Goal: Task Accomplishment & Management: Use online tool/utility

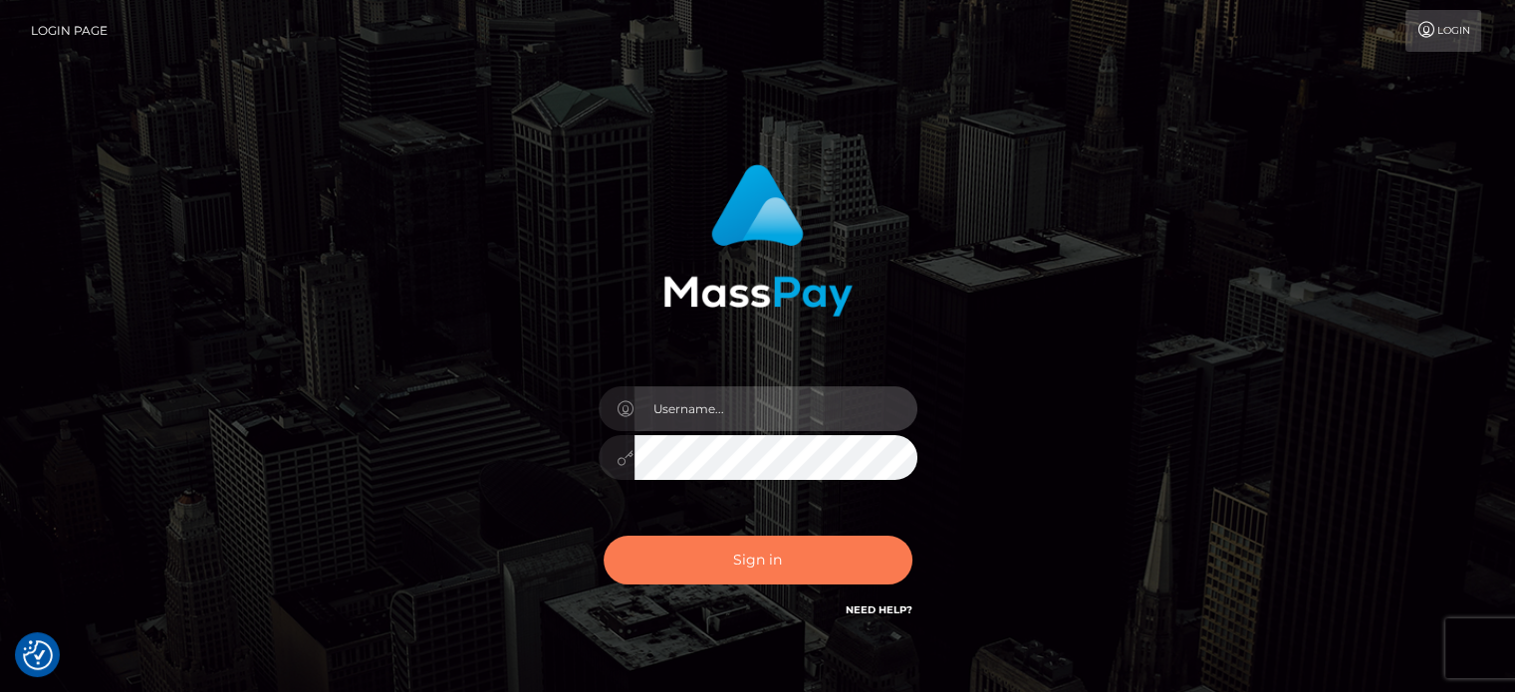
type input "[PERSON_NAME][URL]"
click at [696, 550] on button "Sign in" at bounding box center [758, 560] width 309 height 49
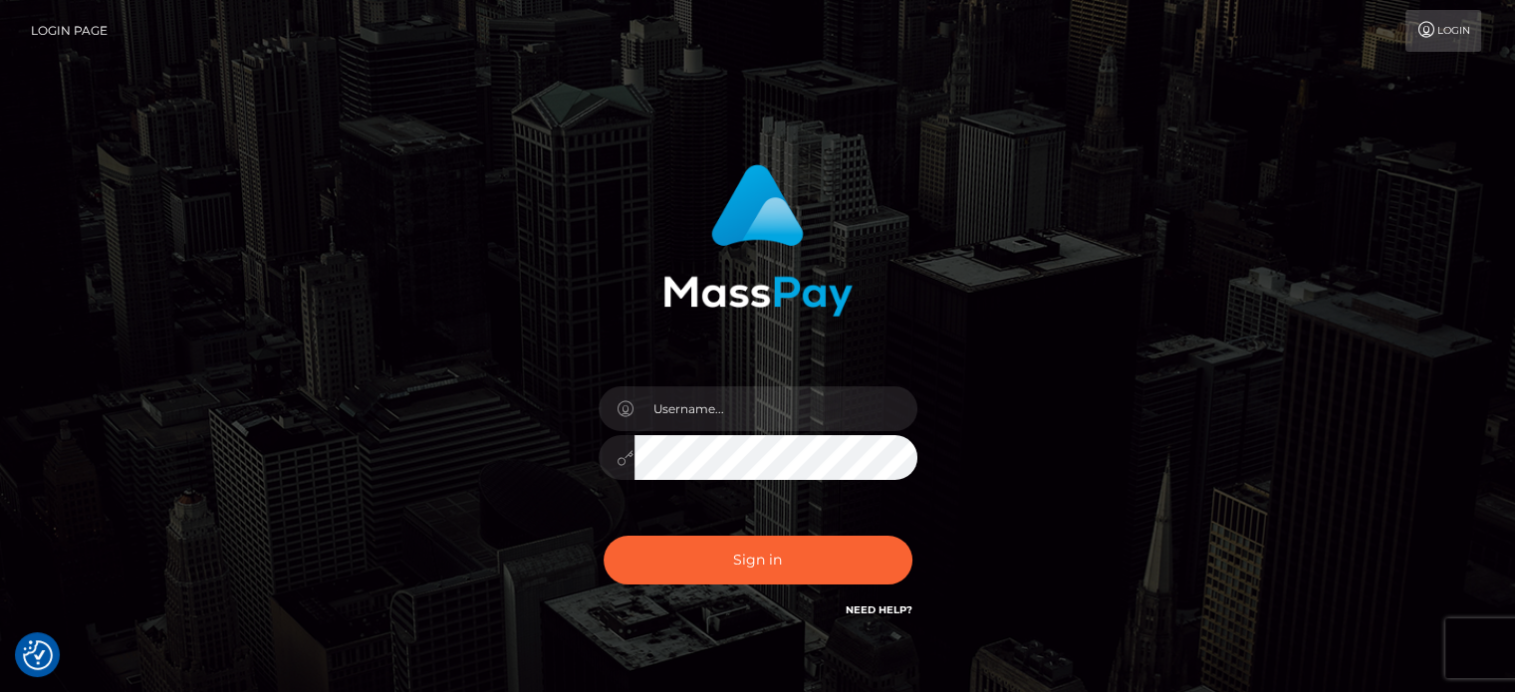
checkbox input "true"
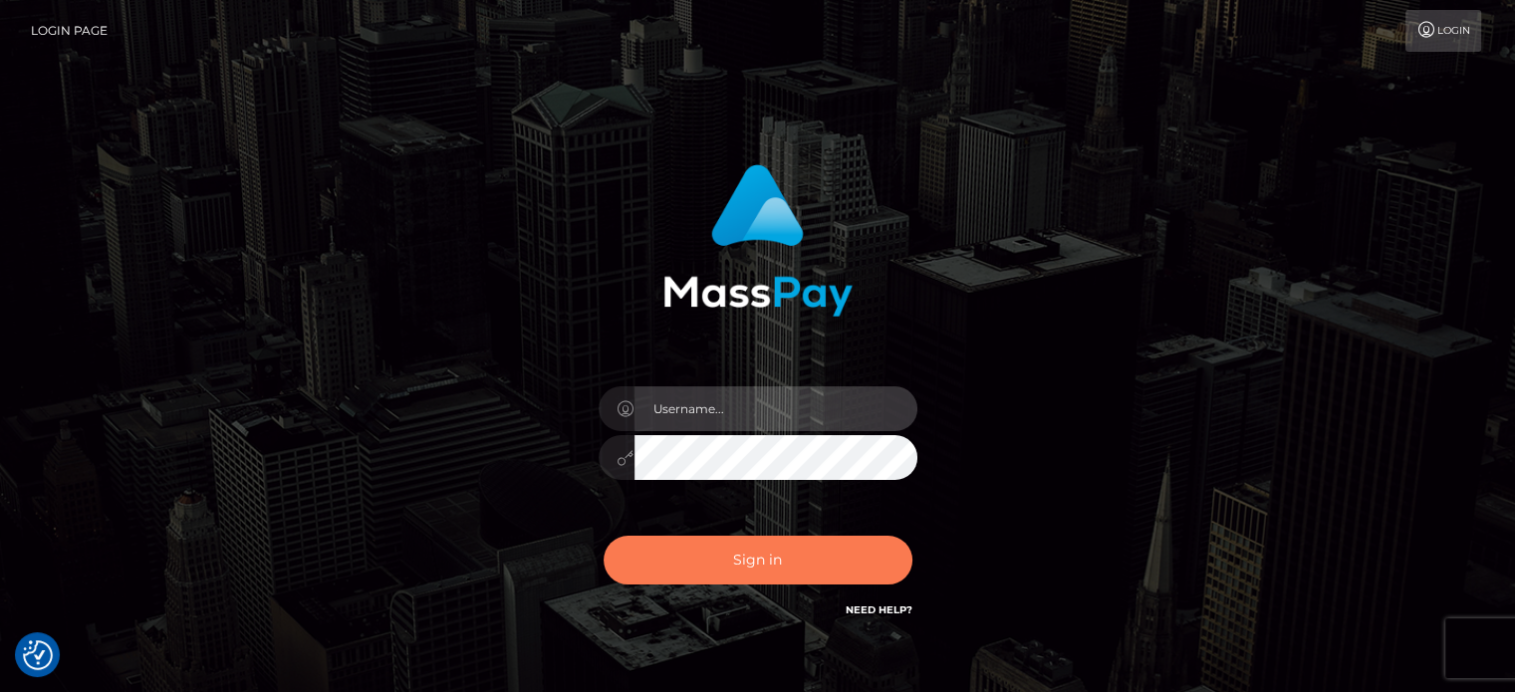
type input "[PERSON_NAME][URL]"
click at [762, 556] on button "Sign in" at bounding box center [758, 560] width 309 height 49
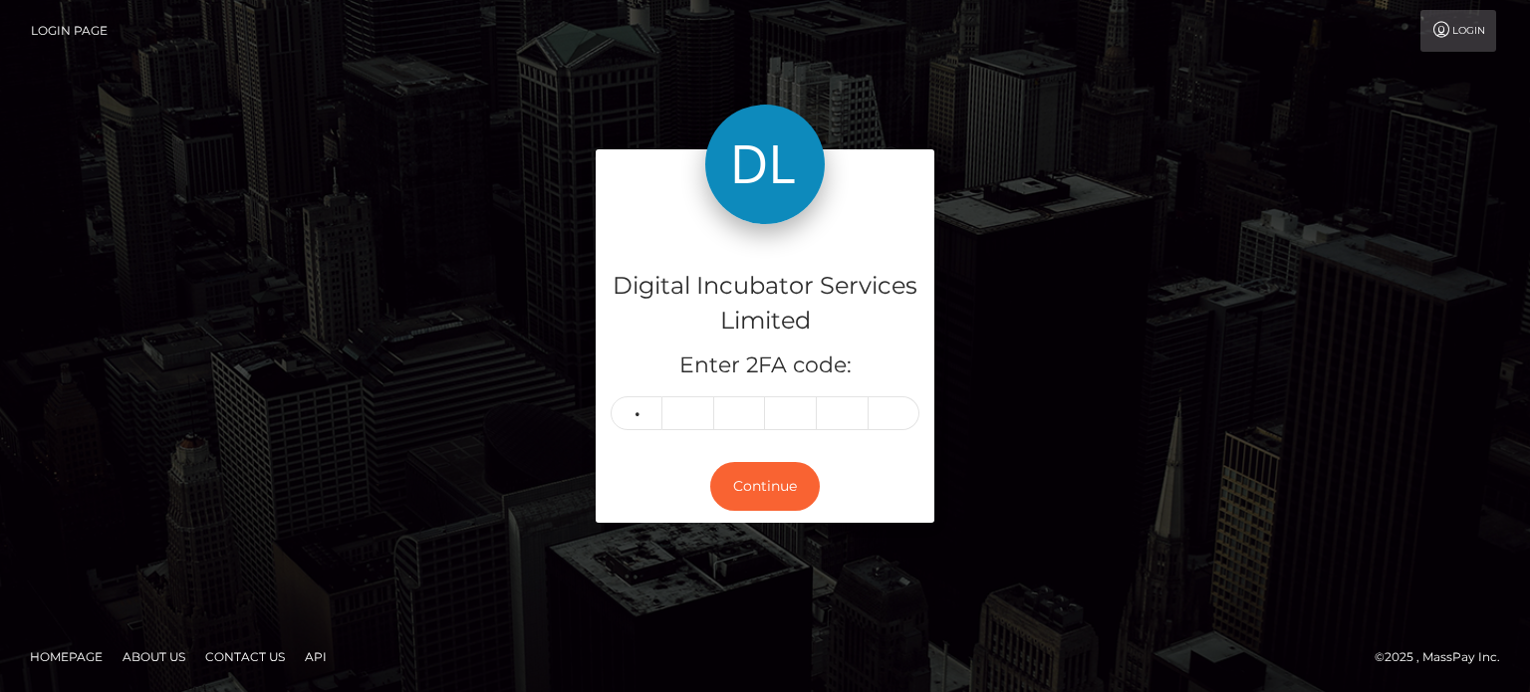
type input "5"
type input "3"
type input "7"
type input "3"
type input "6"
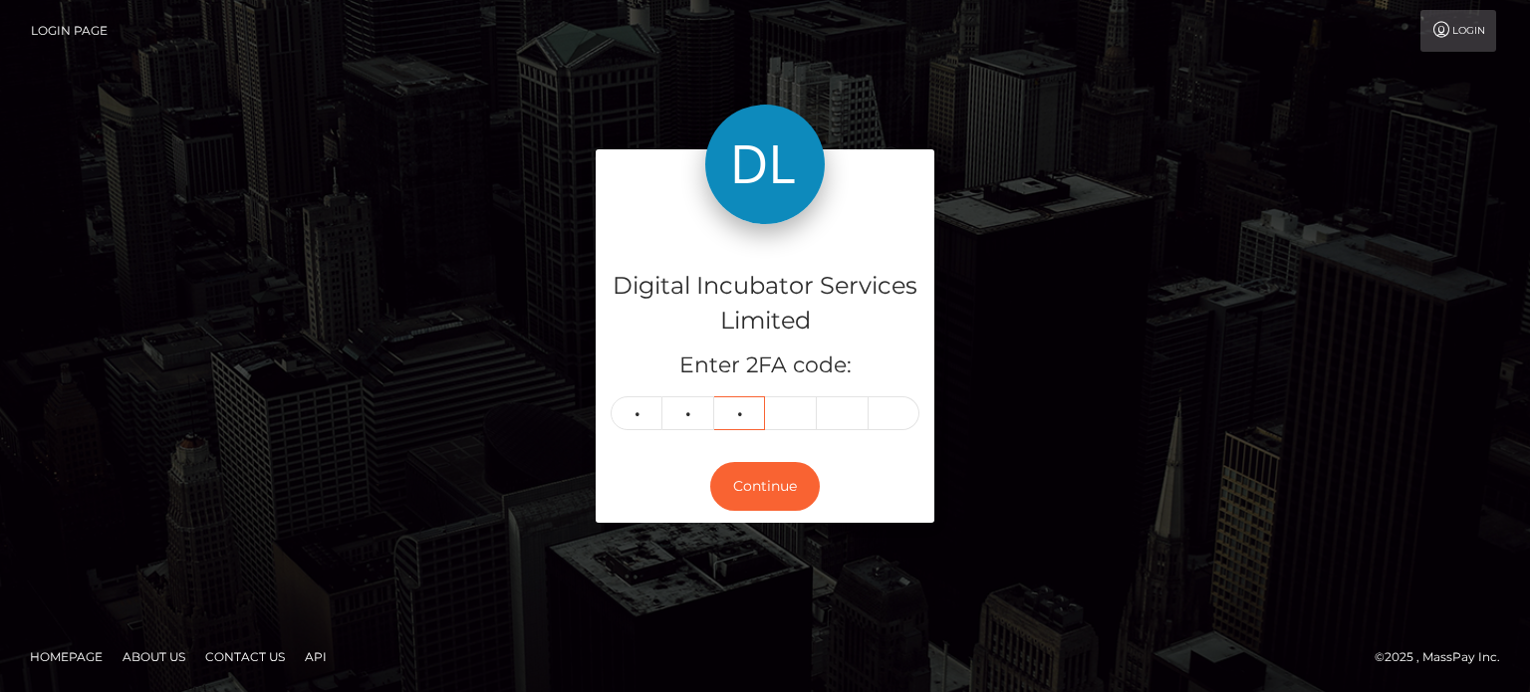
type input "2"
type input "7"
type input "3"
type input "9"
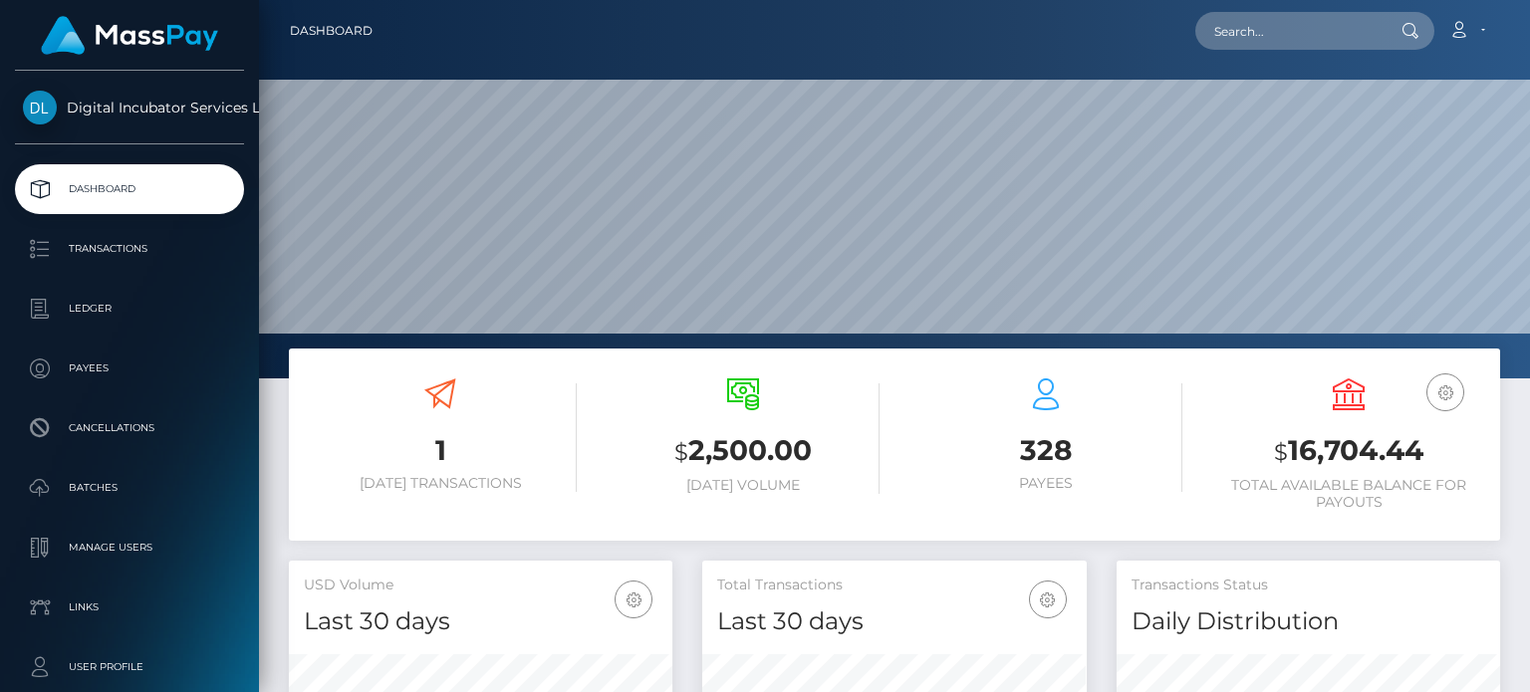
scroll to position [353, 382]
click at [1273, 40] on input "text" at bounding box center [1288, 31] width 187 height 38
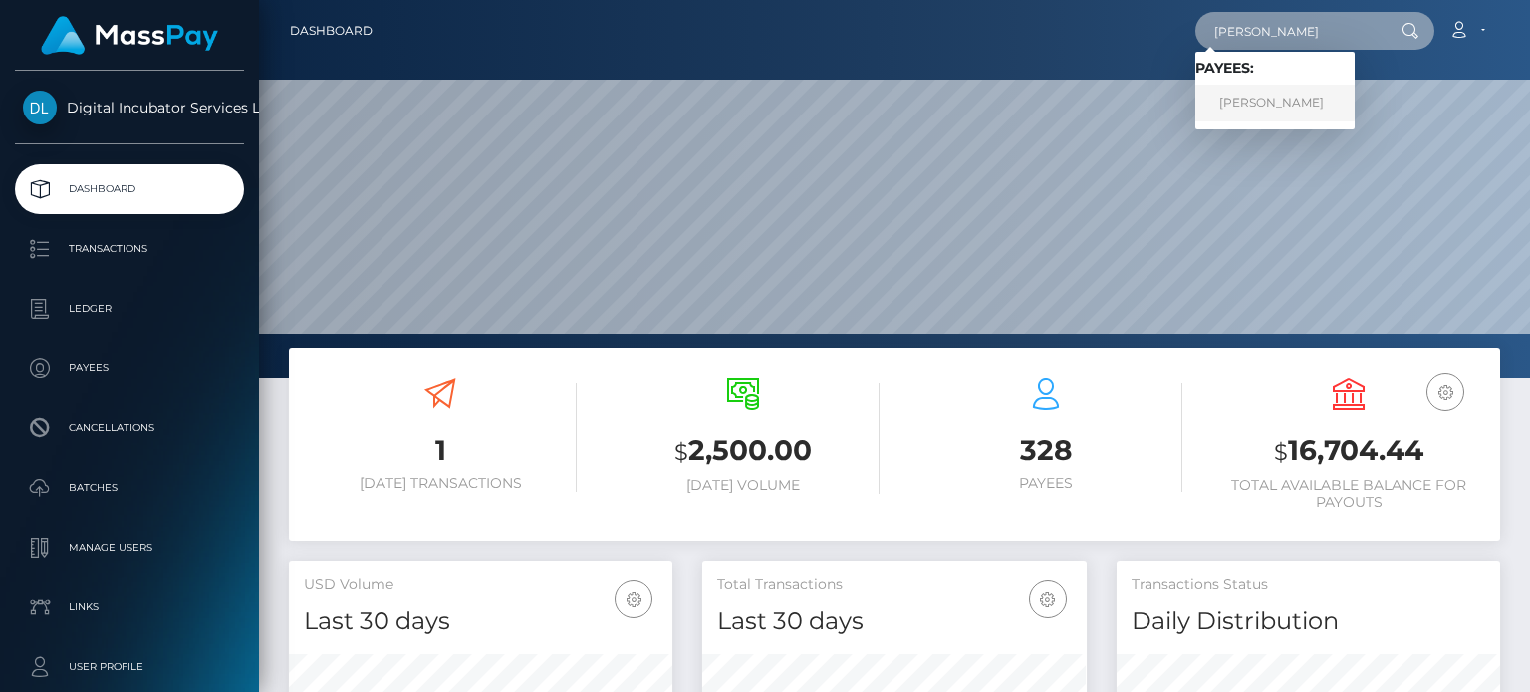
type input "Andy"
click at [1263, 105] on link "Andy Martinez" at bounding box center [1274, 103] width 159 height 37
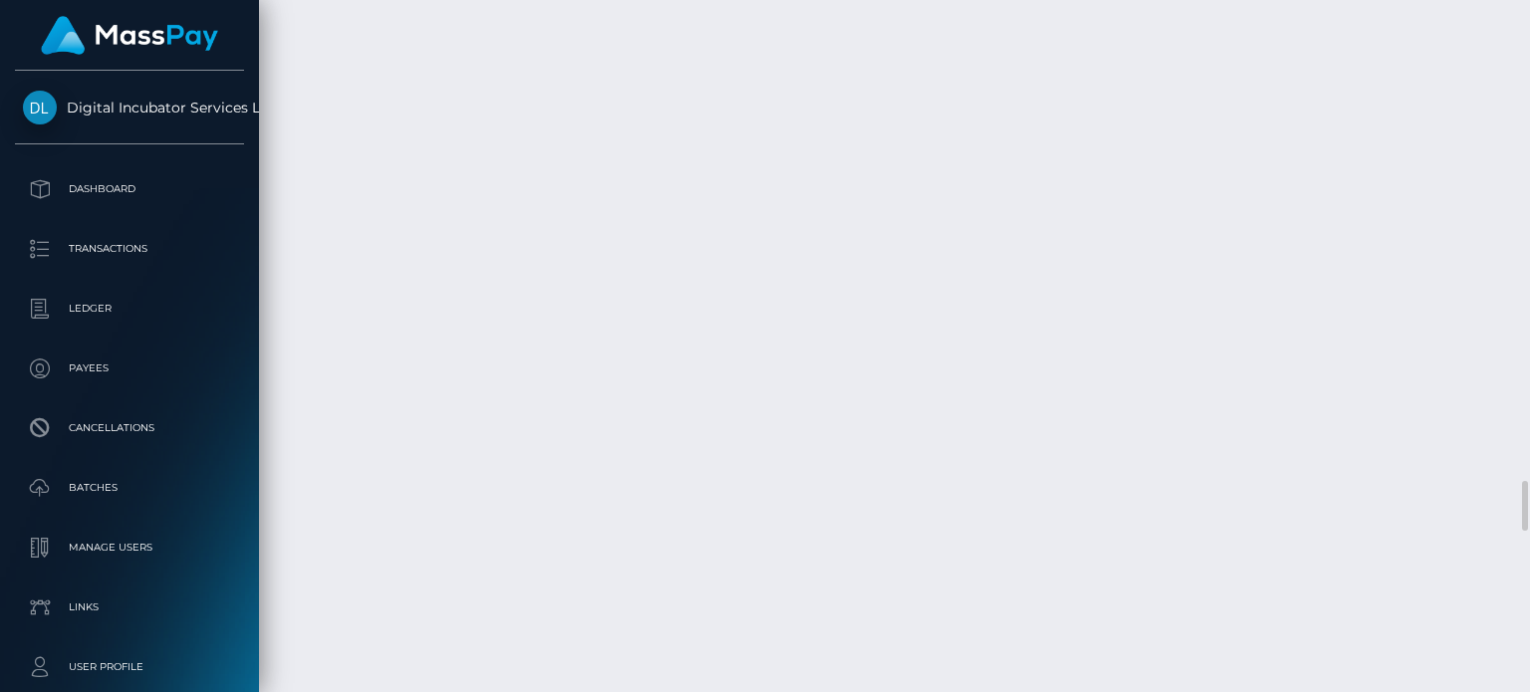
scroll to position [239, 382]
drag, startPoint x: 753, startPoint y: 493, endPoint x: 495, endPoint y: 485, distance: 258.1
copy td "Invoice 10 20250730 - July Services"
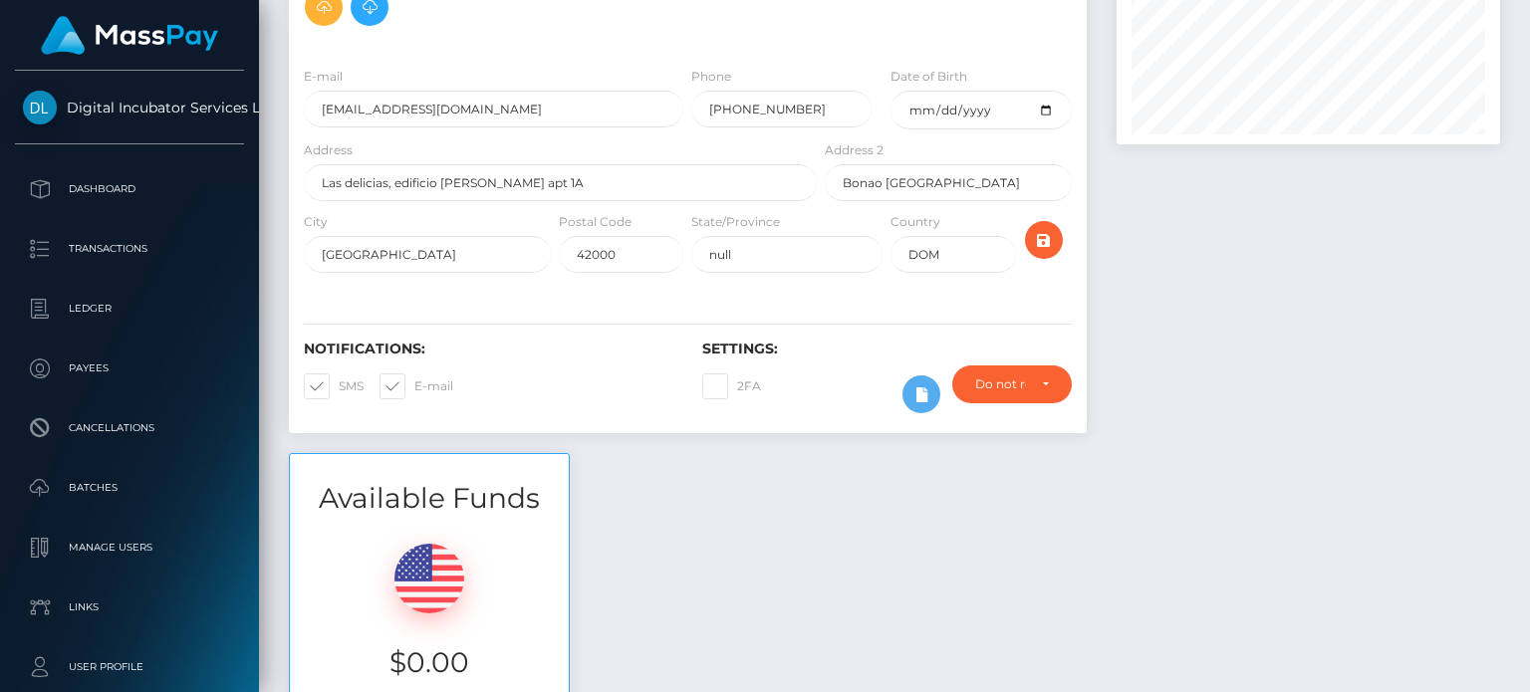
scroll to position [100, 0]
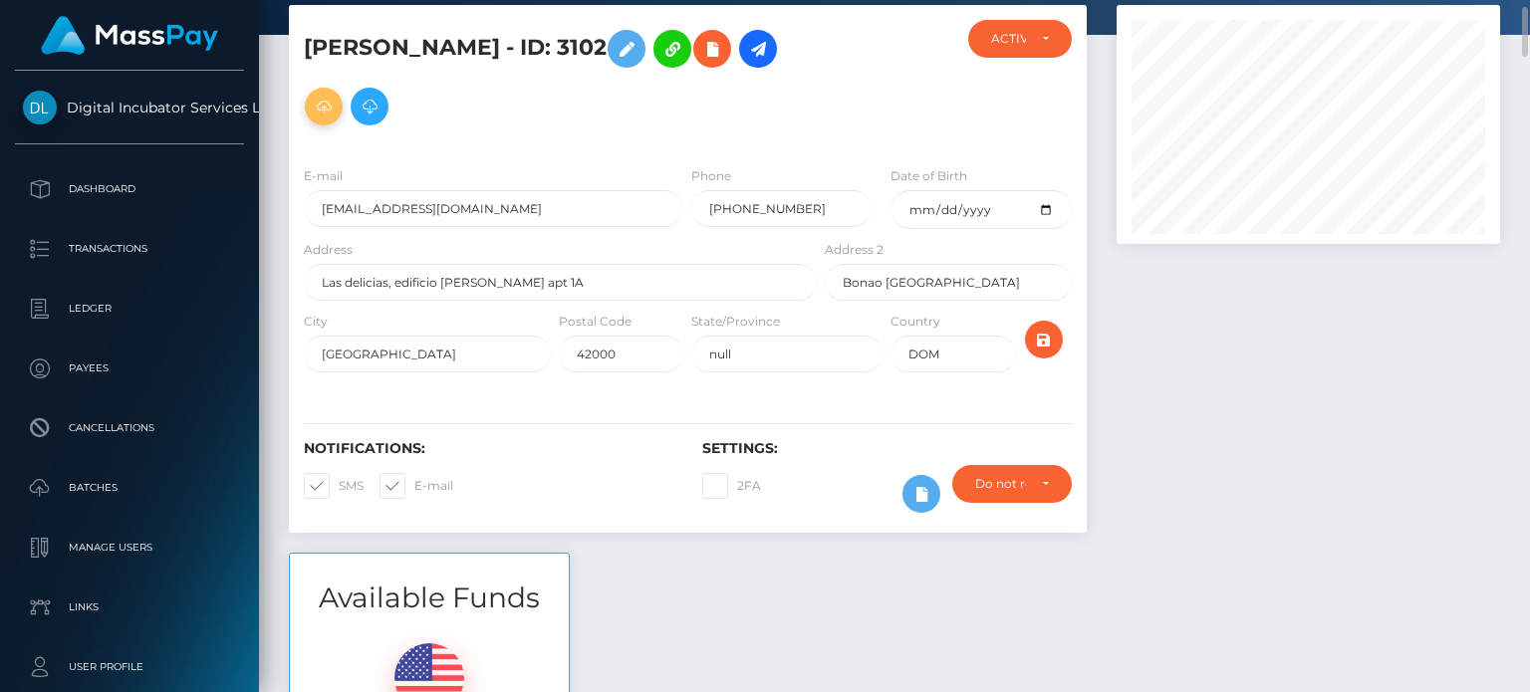
click at [336, 95] on icon at bounding box center [324, 107] width 24 height 25
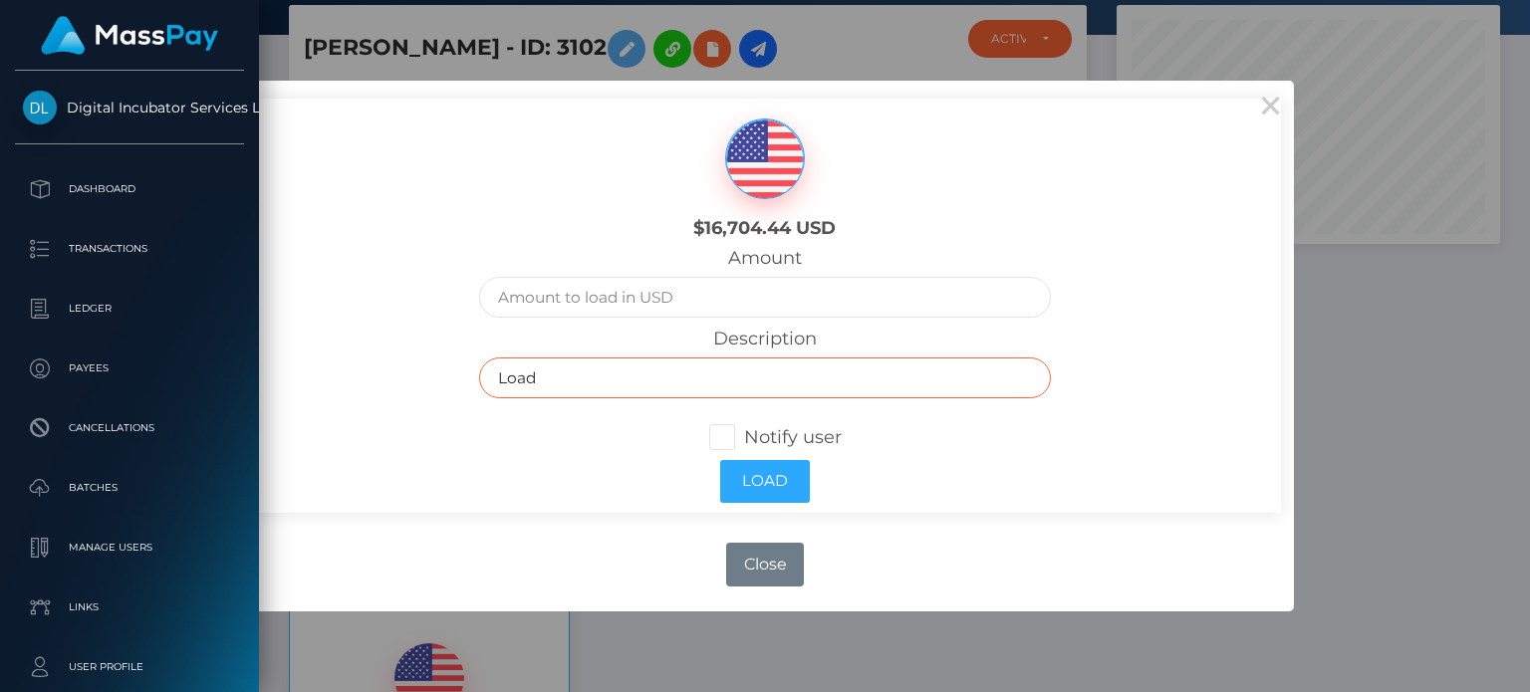
click at [602, 374] on input "Load" at bounding box center [765, 378] width 572 height 41
paste input "Invoice 10 20250730 - July Services"
click at [585, 383] on input "LoadInvoice 10 20250730 - July Services" at bounding box center [765, 378] width 572 height 41
click at [533, 377] on input "LoadInvoice 10 20250730 - July Services" at bounding box center [765, 378] width 572 height 41
click at [687, 382] on input "Invoice 11 20250830 - July Services" at bounding box center [765, 378] width 572 height 41
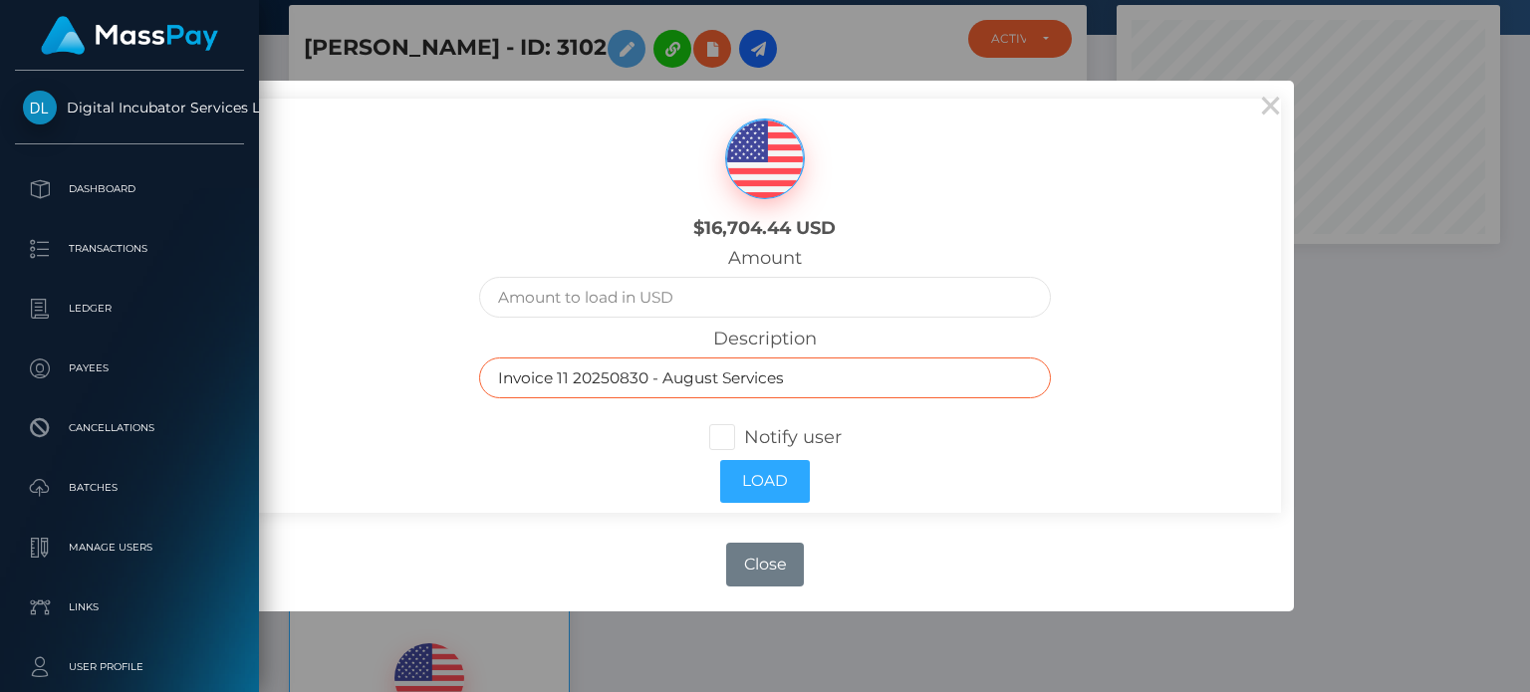
type input "Invoice 11 20250830 - August Services"
click at [1044, 259] on div "Amount" at bounding box center [765, 282] width 572 height 71
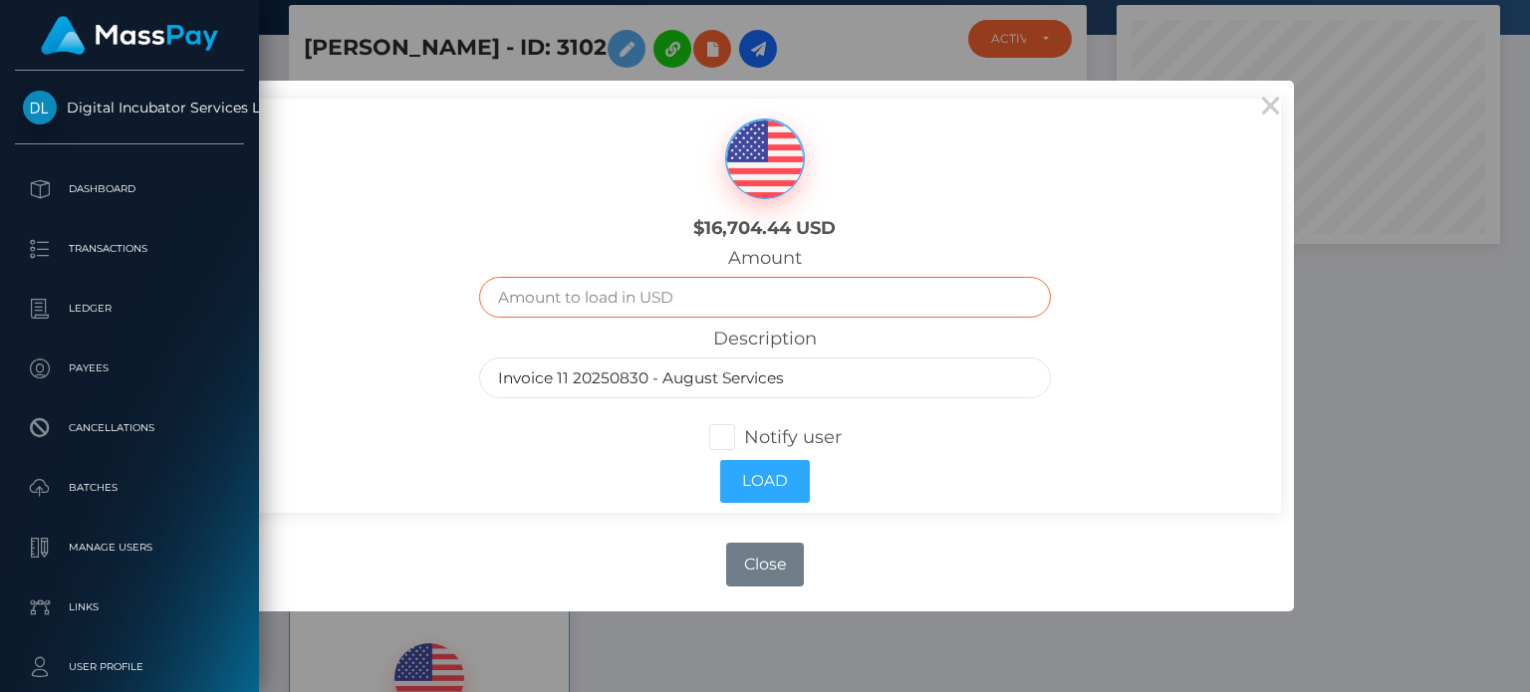
click at [548, 293] on input "text" at bounding box center [765, 297] width 572 height 41
type input "1000.00"
click at [744, 438] on span at bounding box center [744, 437] width 0 height 22
click at [724, 438] on input "Notify user" at bounding box center [730, 435] width 13 height 13
checkbox input "true"
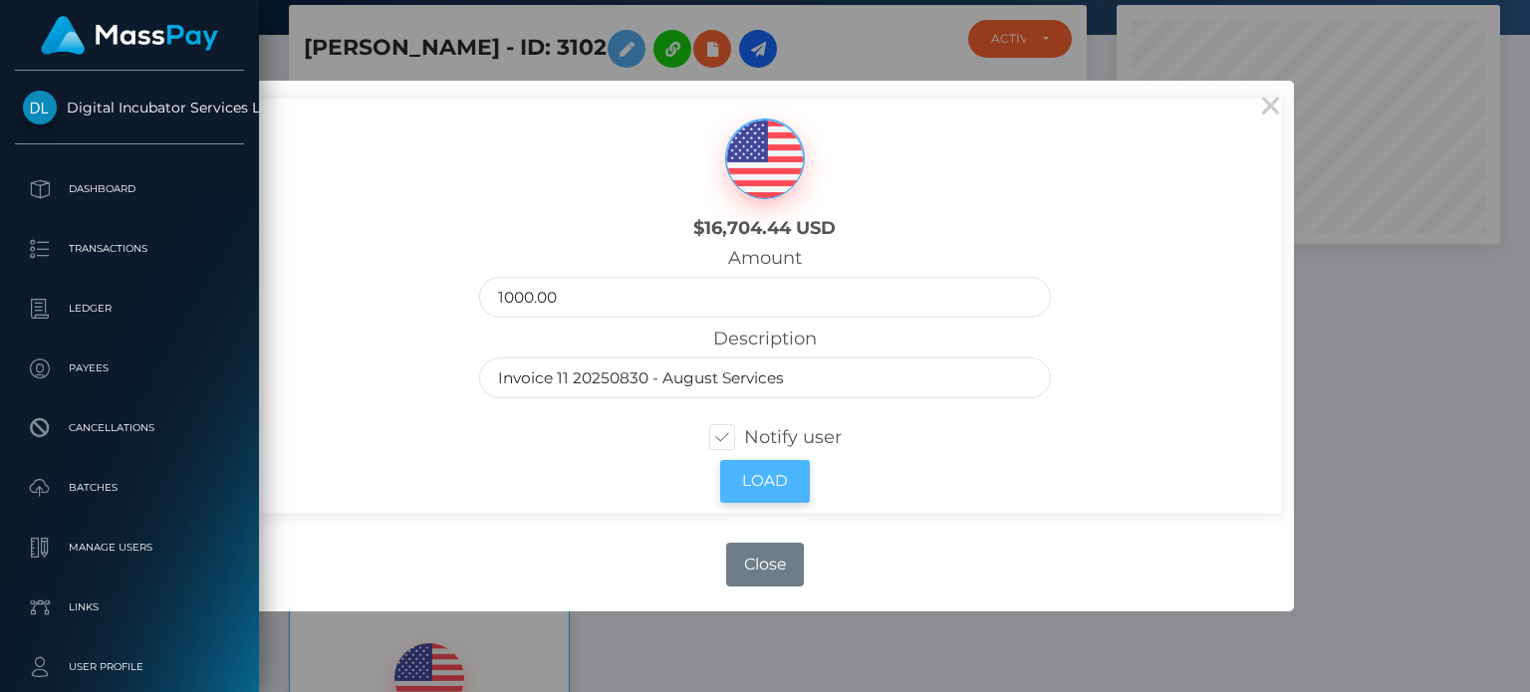
click at [762, 485] on button "Load" at bounding box center [765, 481] width 90 height 43
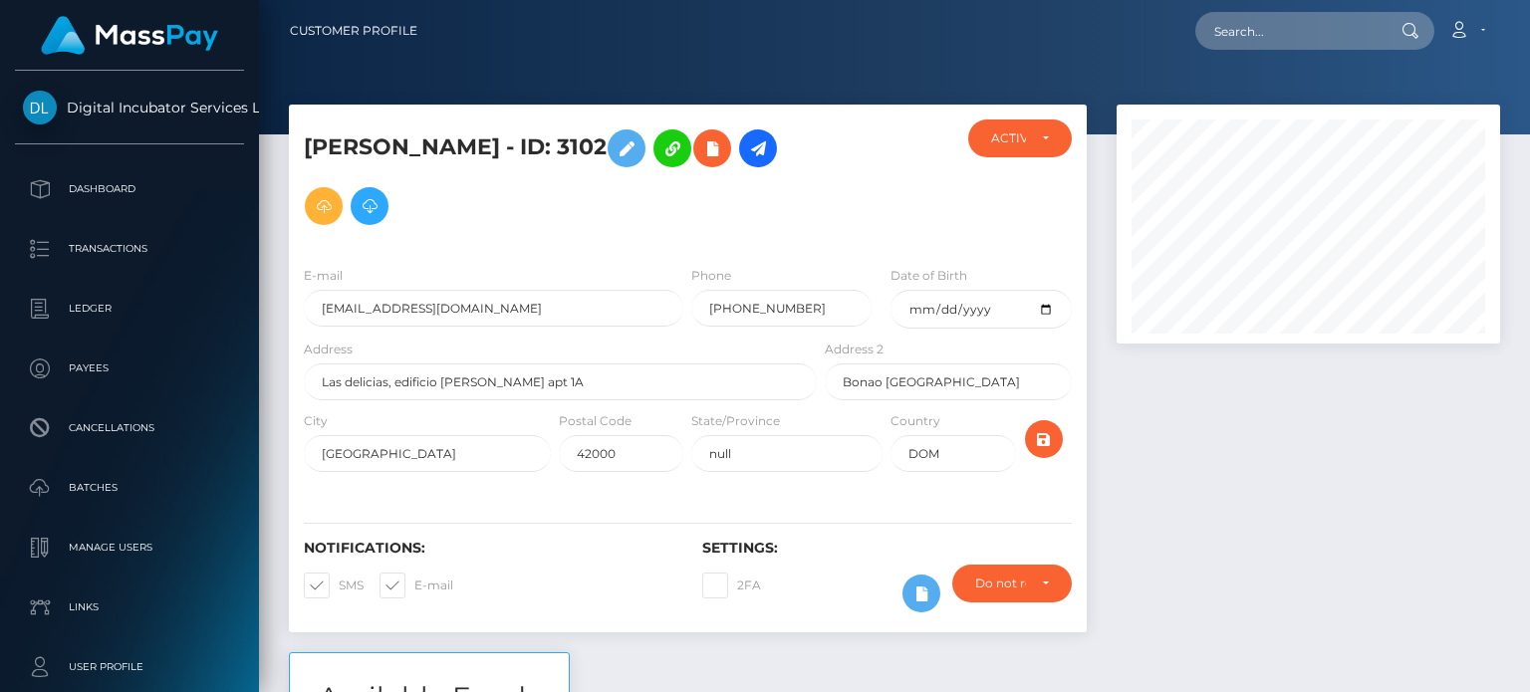
scroll to position [239, 382]
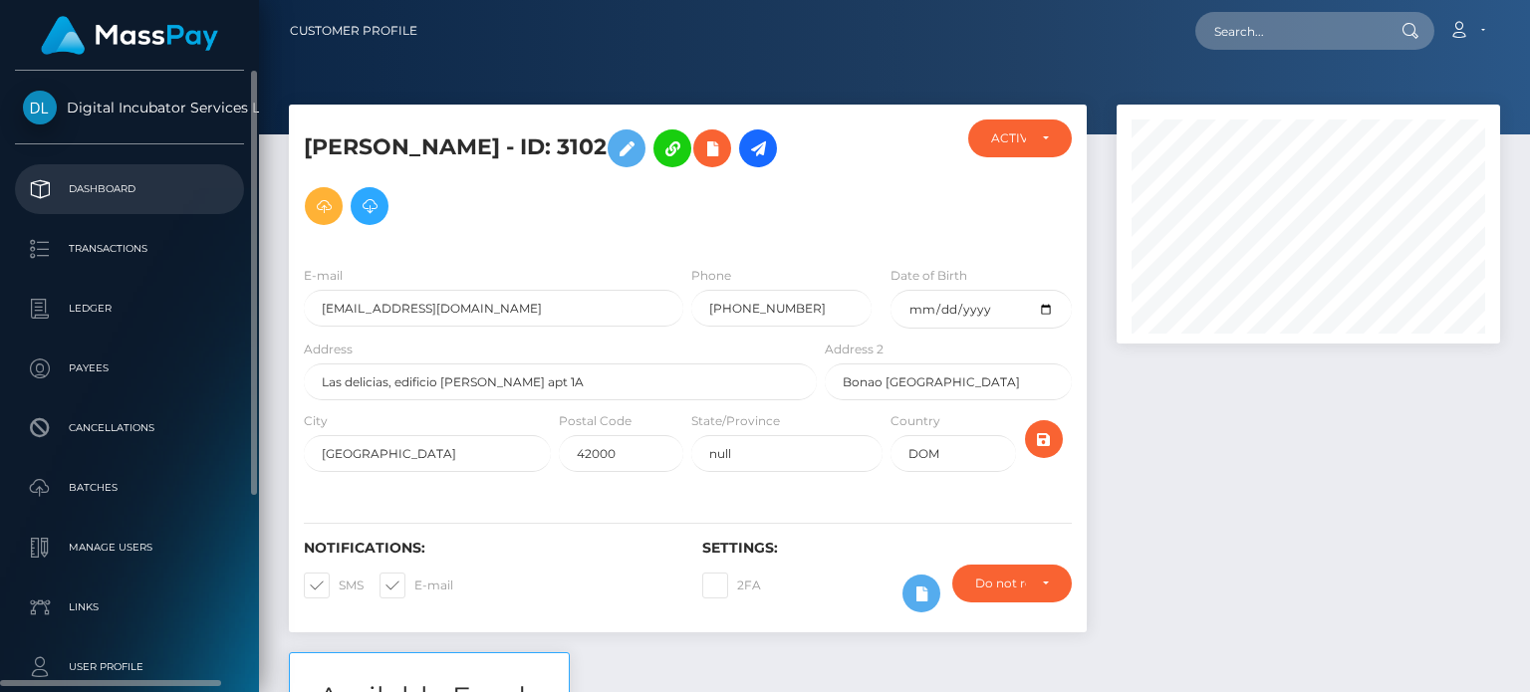
click at [84, 186] on p "Dashboard" at bounding box center [129, 189] width 213 height 30
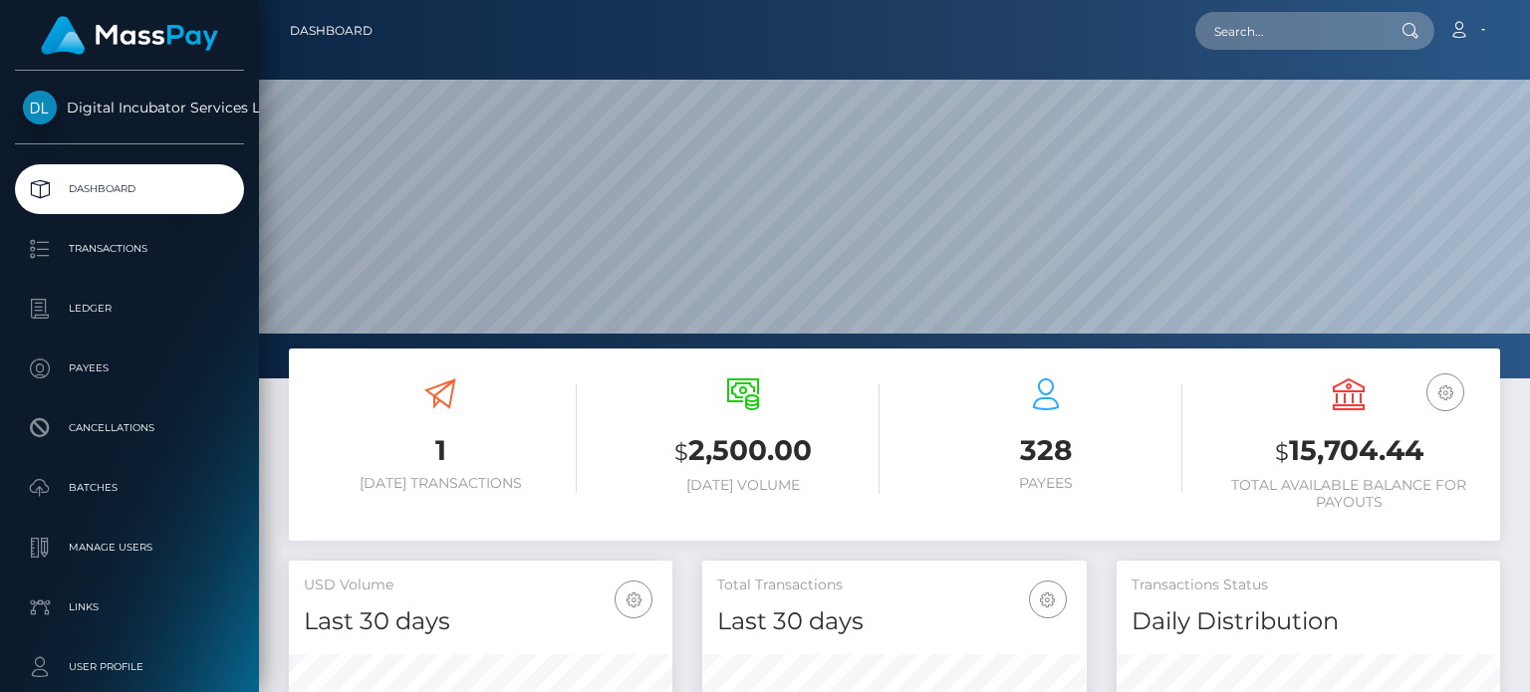
scroll to position [353, 382]
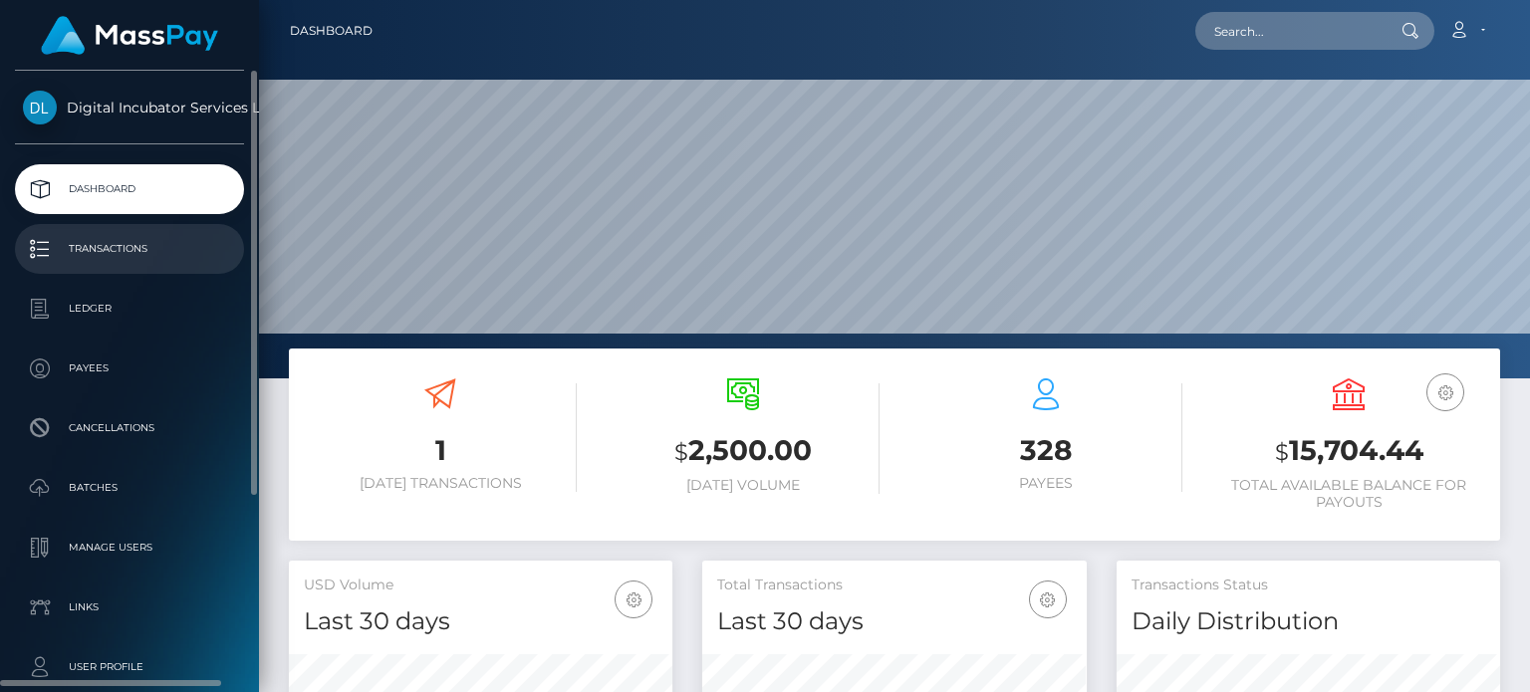
click at [75, 240] on p "Transactions" at bounding box center [129, 249] width 213 height 30
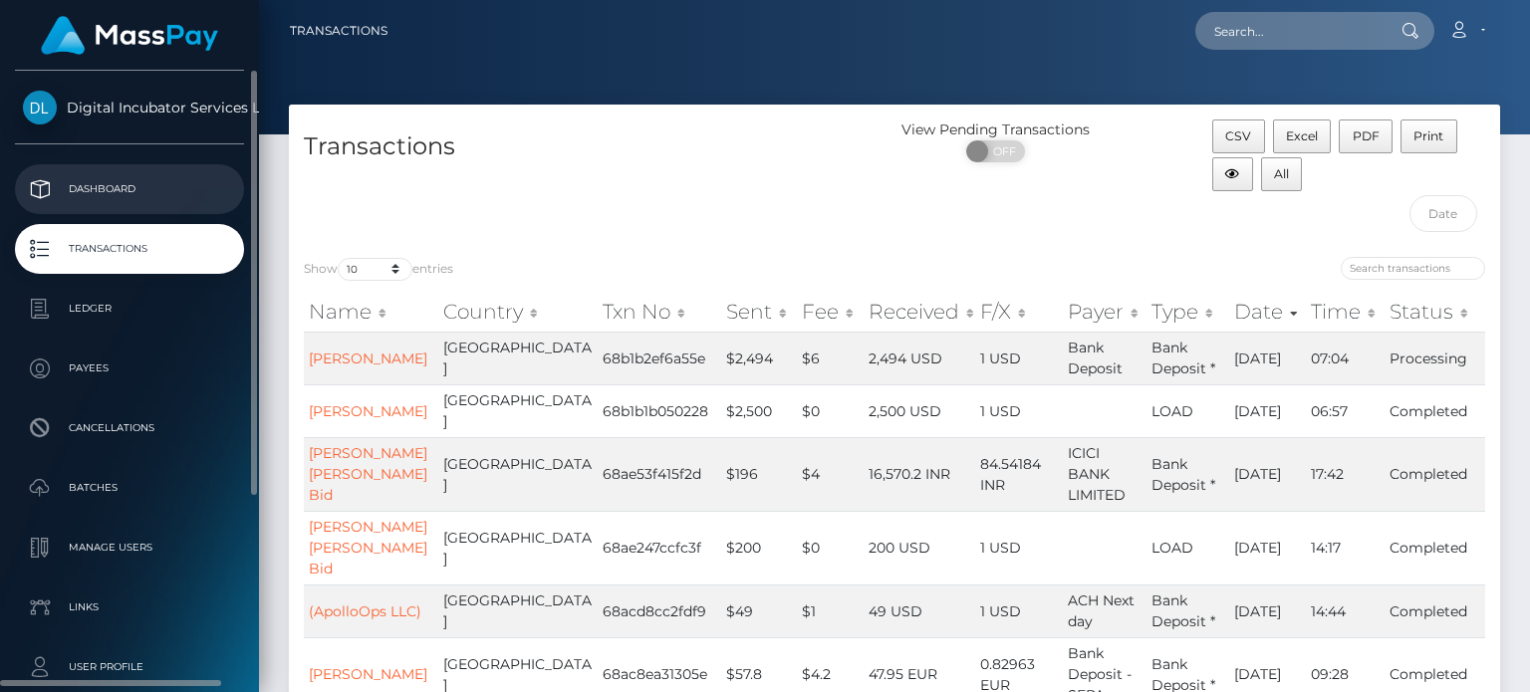
click at [108, 186] on p "Dashboard" at bounding box center [129, 189] width 213 height 30
